Goal: Information Seeking & Learning: Learn about a topic

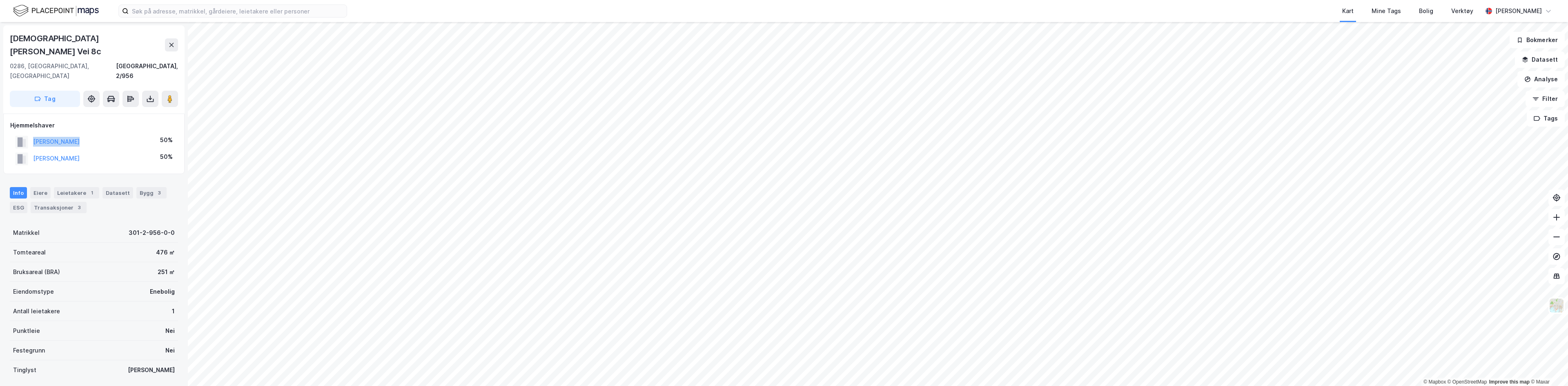
drag, startPoint x: 119, startPoint y: 120, endPoint x: 28, endPoint y: 119, distance: 91.0
click at [28, 133] on div "[PERSON_NAME] 50%" at bounding box center [94, 142] width 167 height 17
drag, startPoint x: 126, startPoint y: 141, endPoint x: 30, endPoint y: 136, distance: 96.1
click at [30, 150] on div "[PERSON_NAME] 50%" at bounding box center [94, 159] width 167 height 17
copy button "[PERSON_NAME]"
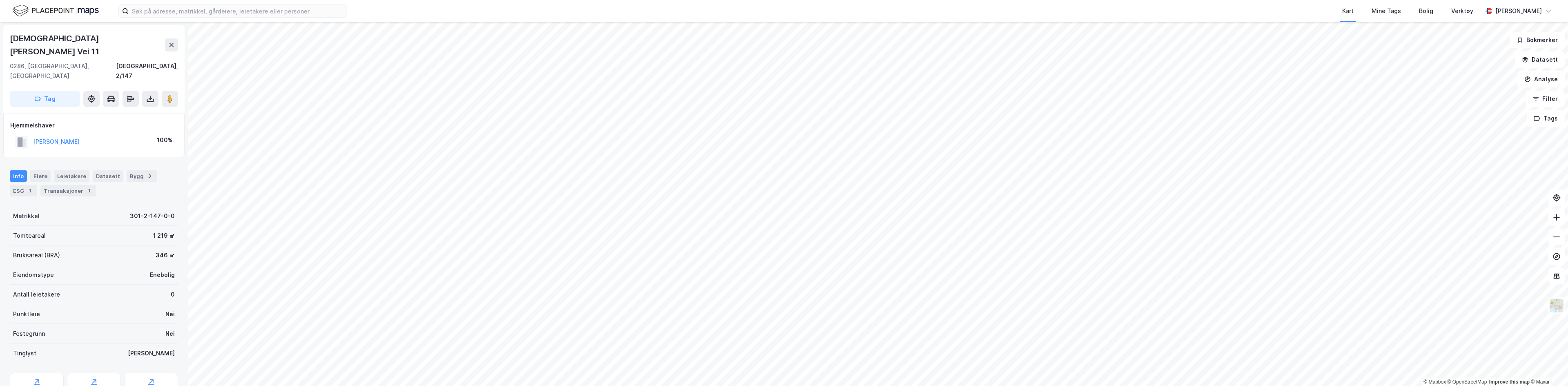
click at [783, 0] on html "Kart Mine Tags Bolig Verktøy [PERSON_NAME] © Mapbox © OpenStreetMap Improve thi…" at bounding box center [784, 193] width 1568 height 386
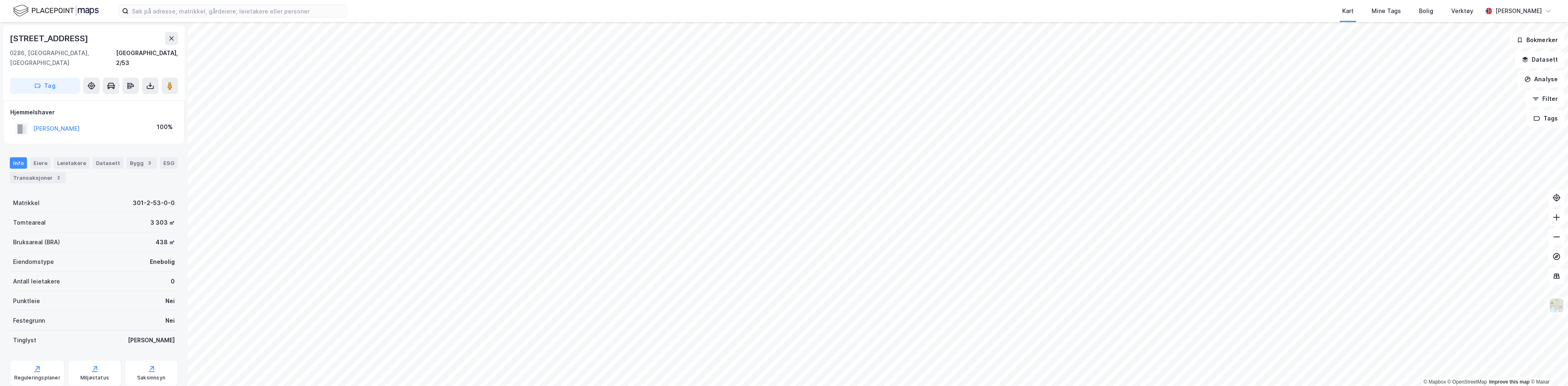
click at [93, 121] on div "[PERSON_NAME] 100%" at bounding box center [94, 129] width 167 height 17
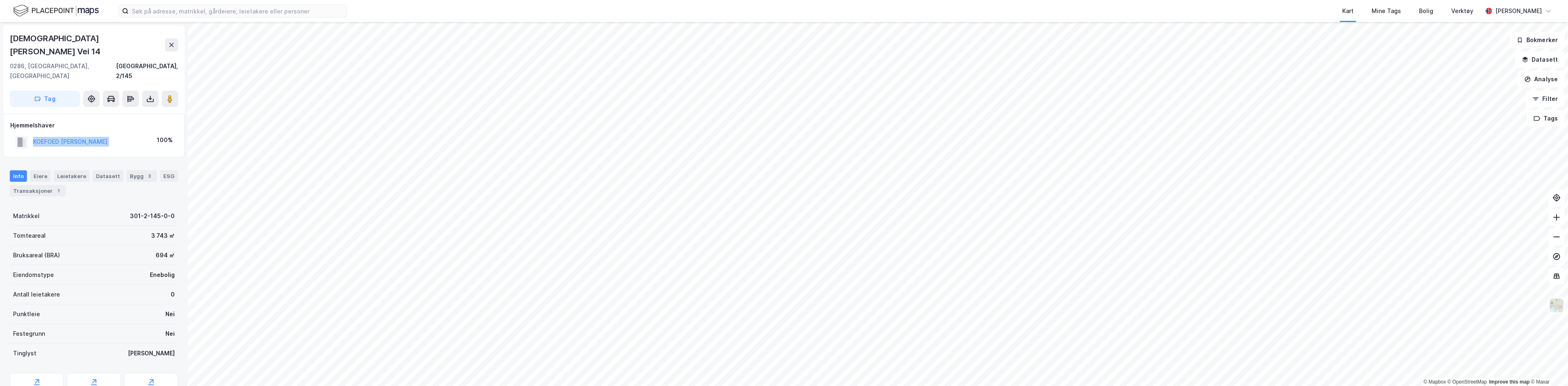
drag, startPoint x: 137, startPoint y: 118, endPoint x: 29, endPoint y: 121, distance: 108.0
click at [29, 133] on div "KOEFOED [PERSON_NAME] 100%" at bounding box center [94, 142] width 167 height 17
copy button "KOEFOED [PERSON_NAME]"
drag, startPoint x: 133, startPoint y: 118, endPoint x: 32, endPoint y: 122, distance: 101.1
click at [32, 133] on div "[PERSON_NAME] 100%" at bounding box center [94, 142] width 167 height 17
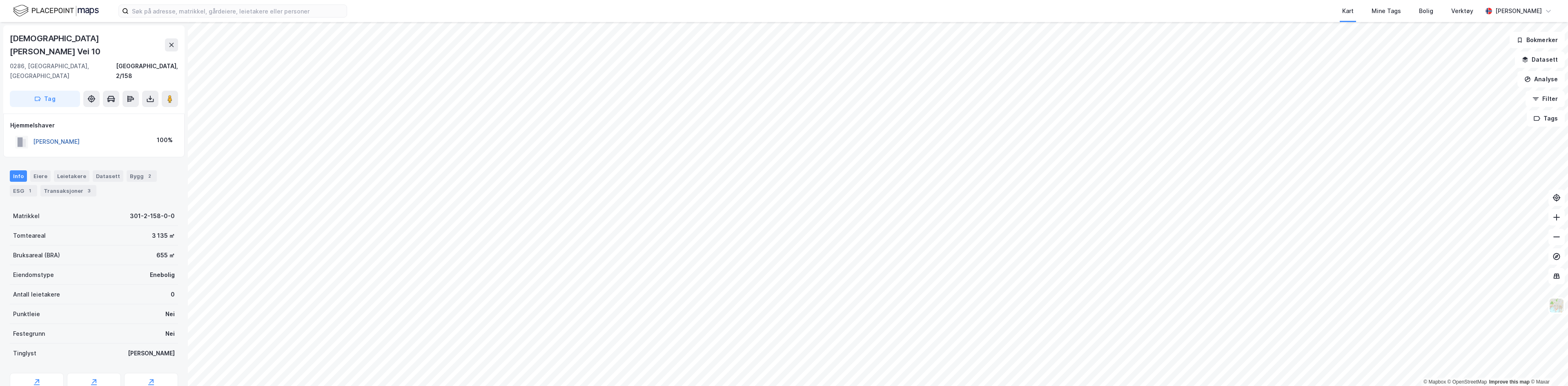
copy button "[PERSON_NAME]"
drag, startPoint x: 103, startPoint y: 137, endPoint x: 24, endPoint y: 135, distance: 79.0
click at [24, 150] on div "[PERSON_NAME] 22.22%" at bounding box center [94, 159] width 167 height 17
copy button "[PERSON_NAME]"
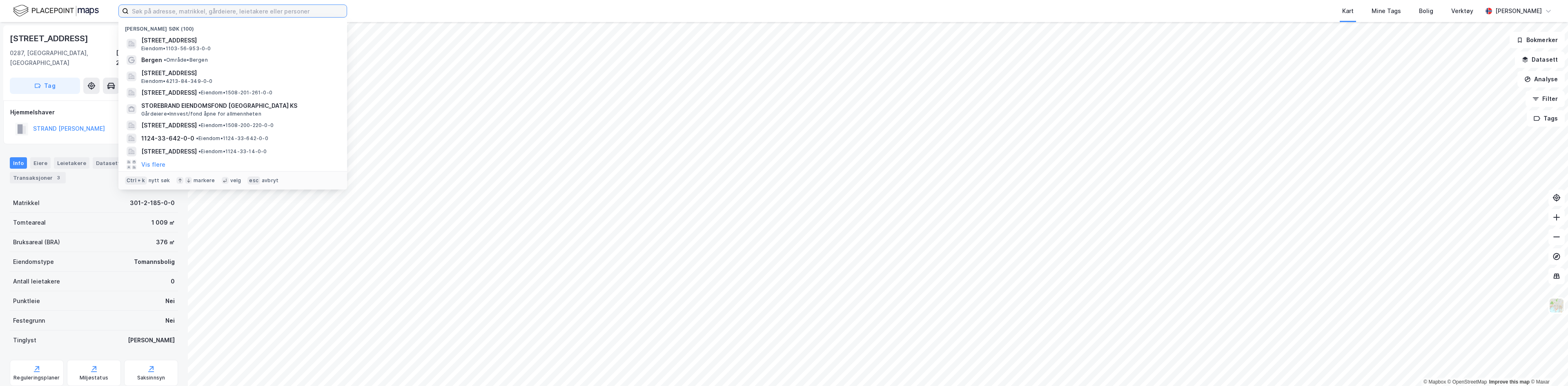
click at [156, 11] on input at bounding box center [237, 11] width 218 height 12
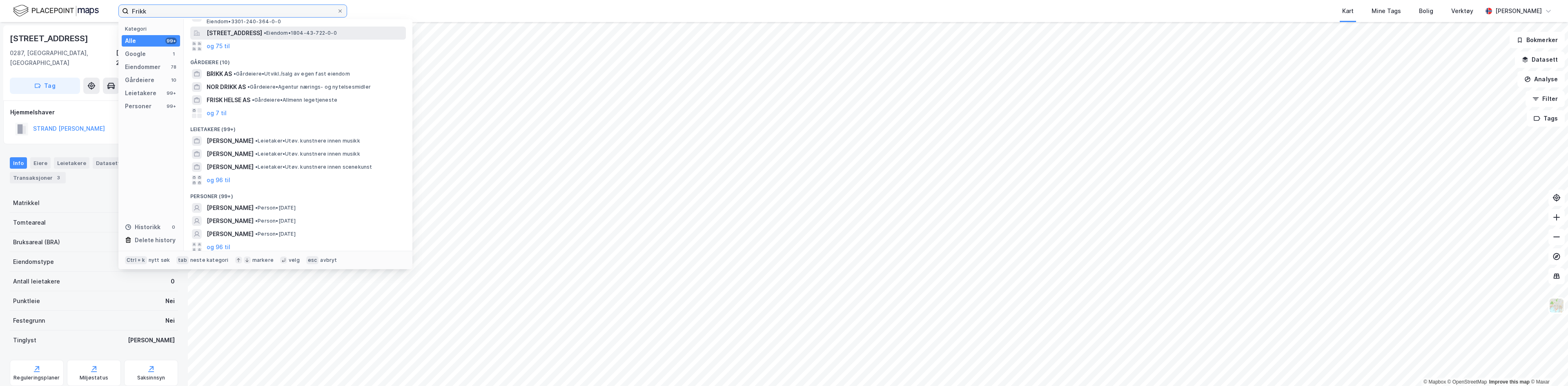
scroll to position [71, 0]
click at [144, 72] on div "Eiendommer 78" at bounding box center [151, 67] width 58 height 12
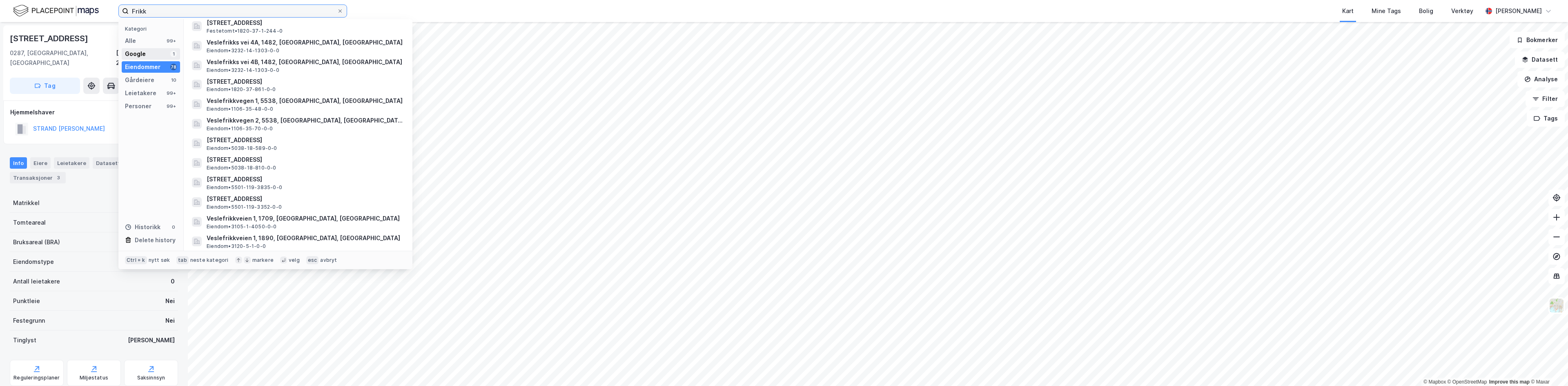
scroll to position [327, 0]
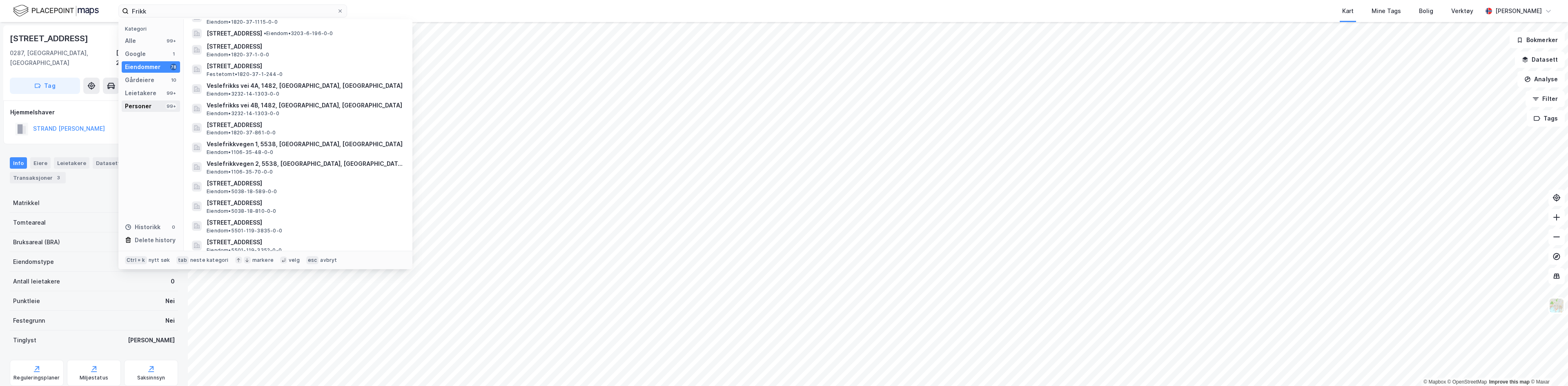
click at [152, 105] on div "Personer 99+" at bounding box center [151, 106] width 58 height 12
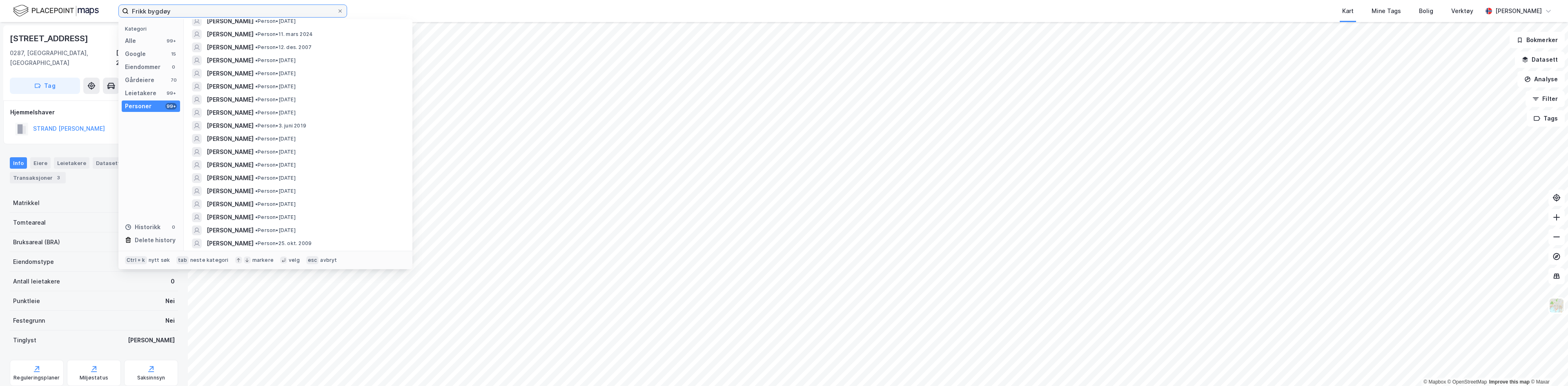
scroll to position [1077, 0]
type input "Frikk bygdøy"
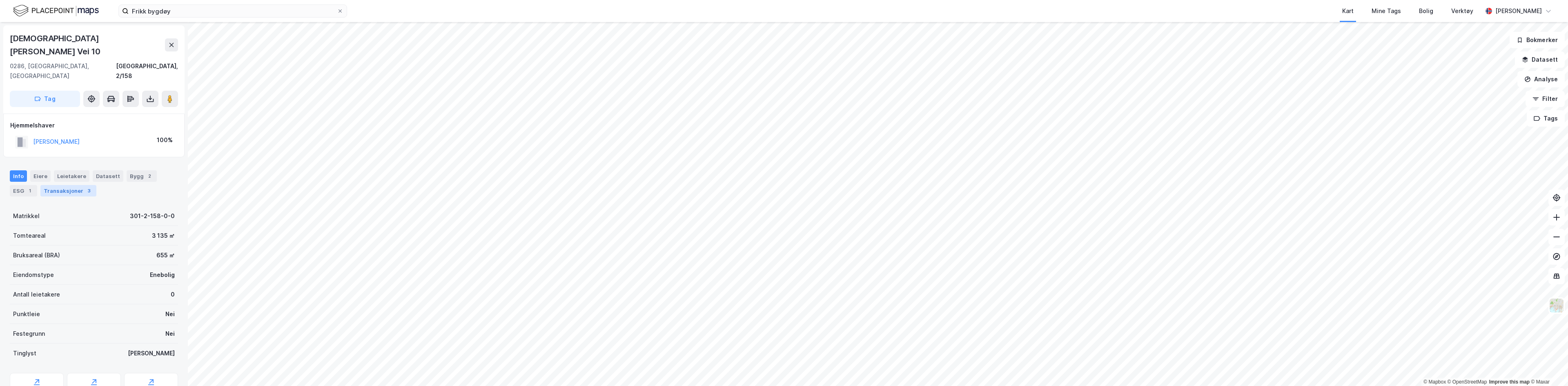
click at [61, 185] on div "Transaksjoner 3" at bounding box center [68, 191] width 56 height 12
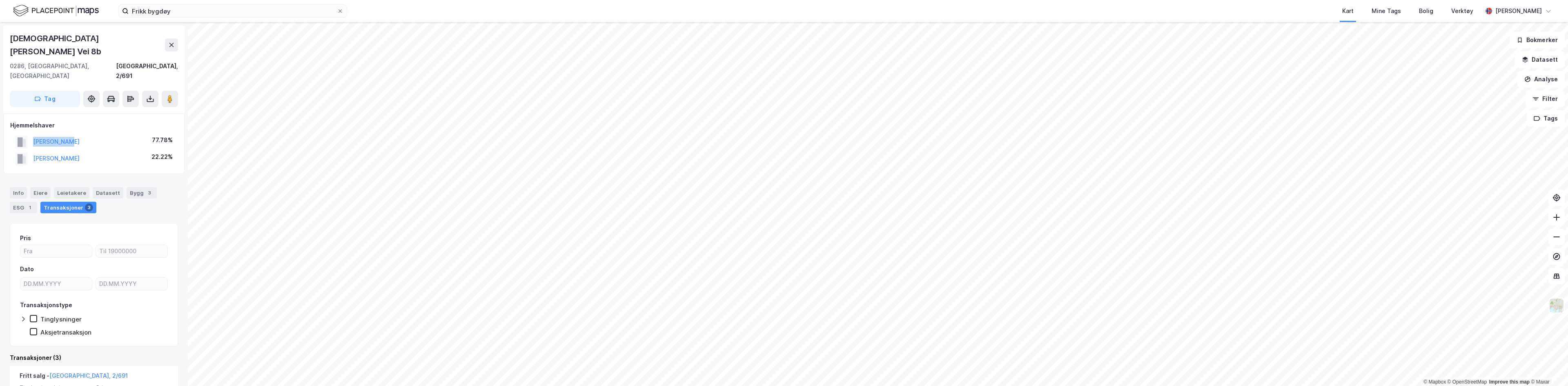
drag, startPoint x: 83, startPoint y: 119, endPoint x: 23, endPoint y: 124, distance: 60.2
click at [23, 133] on div "[PERSON_NAME] 77.78%" at bounding box center [94, 142] width 167 height 17
copy button "[PERSON_NAME]"
drag, startPoint x: 132, startPoint y: 133, endPoint x: 24, endPoint y: 144, distance: 108.6
click at [24, 150] on div "[PERSON_NAME] 22.22%" at bounding box center [94, 159] width 167 height 17
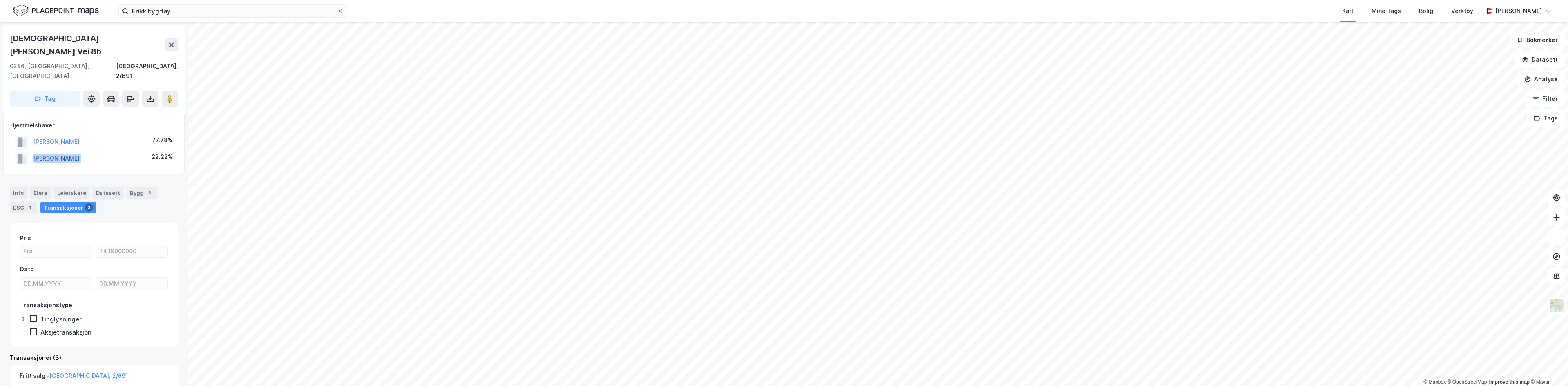
copy button "[PERSON_NAME]"
drag, startPoint x: 124, startPoint y: 117, endPoint x: 30, endPoint y: 120, distance: 94.0
click at [30, 133] on div "[PERSON_NAME][DEMOGRAPHIC_DATA] 50%" at bounding box center [94, 142] width 167 height 17
copy button "[PERSON_NAME]"
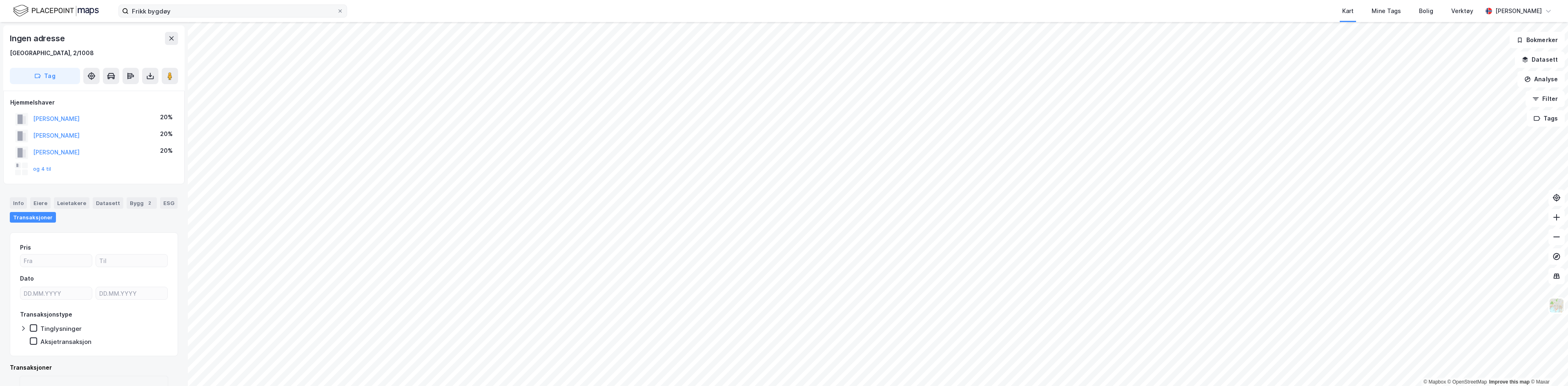
scroll to position [1, 0]
click at [0, 0] on button "[PERSON_NAME]" at bounding box center [0, 0] width 0 height 0
